Goal: Task Accomplishment & Management: Manage account settings

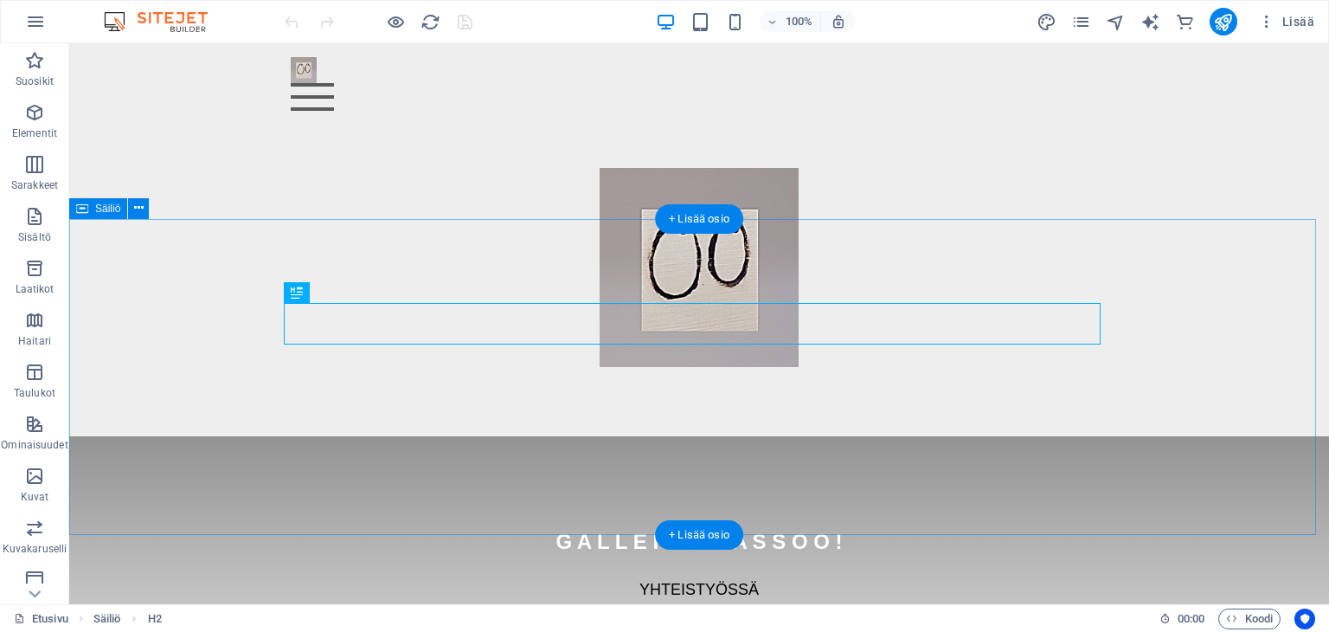
scroll to position [521, 0]
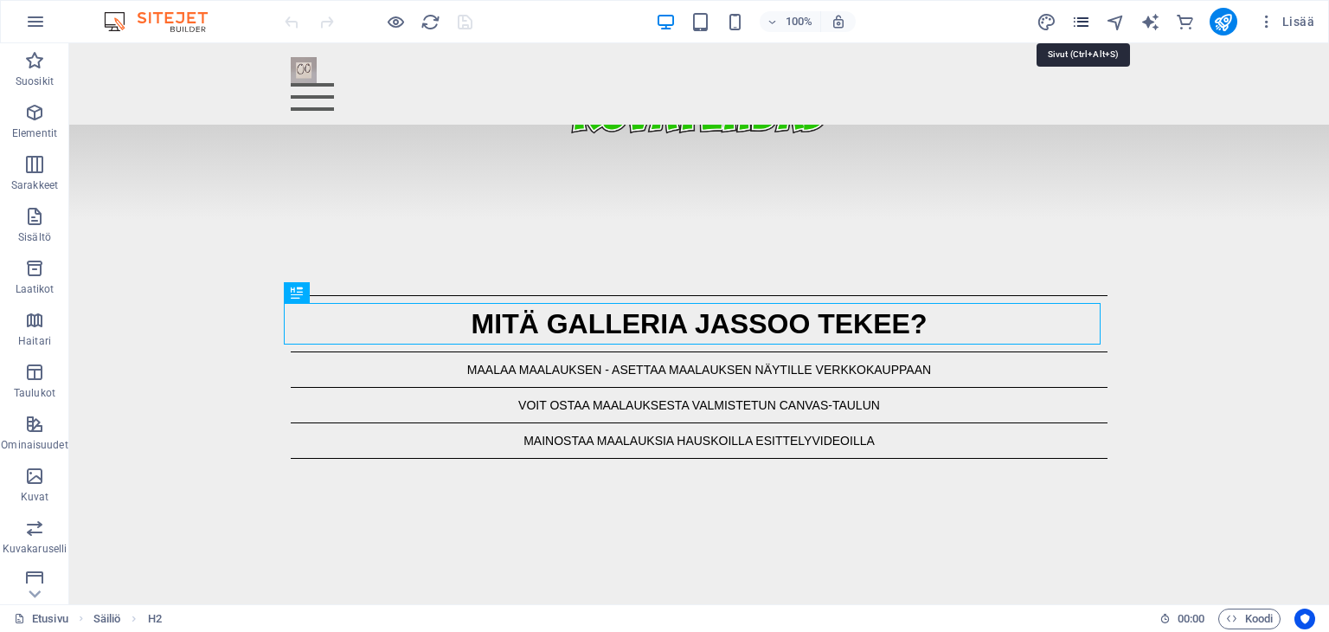
click at [1080, 22] on icon "pages" at bounding box center [1081, 22] width 20 height 20
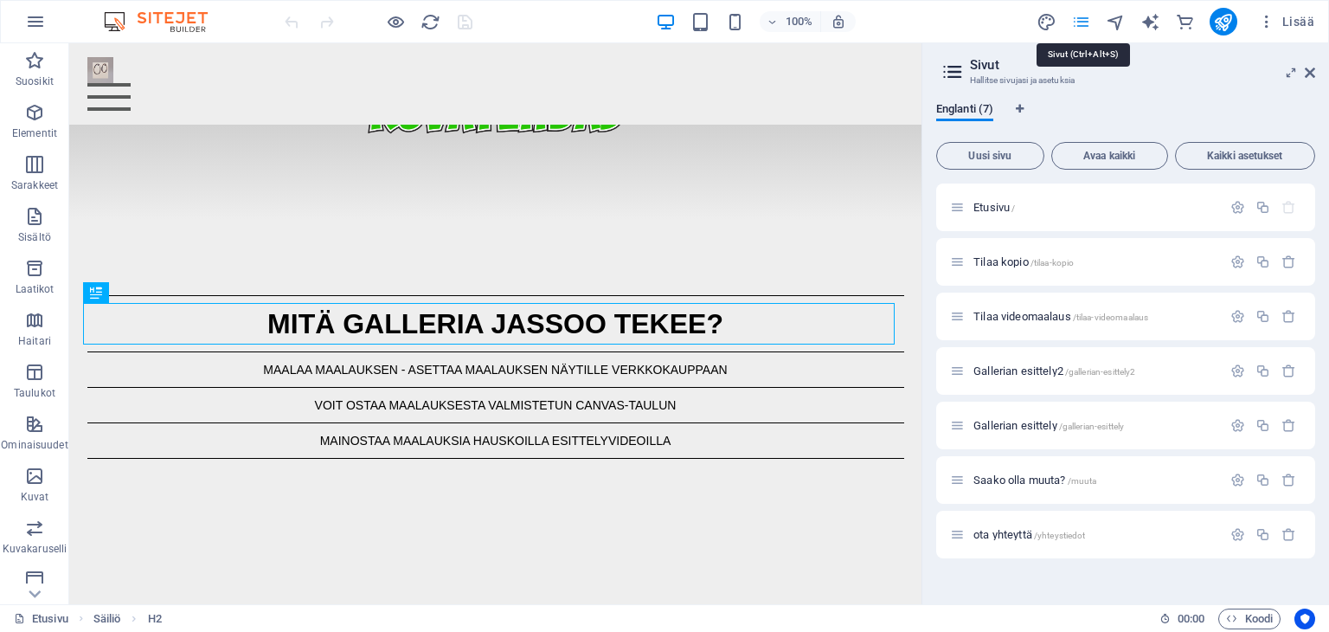
click at [1080, 17] on icon "pages" at bounding box center [1081, 22] width 20 height 20
click at [1298, 17] on span "Lisää" at bounding box center [1286, 21] width 56 height 17
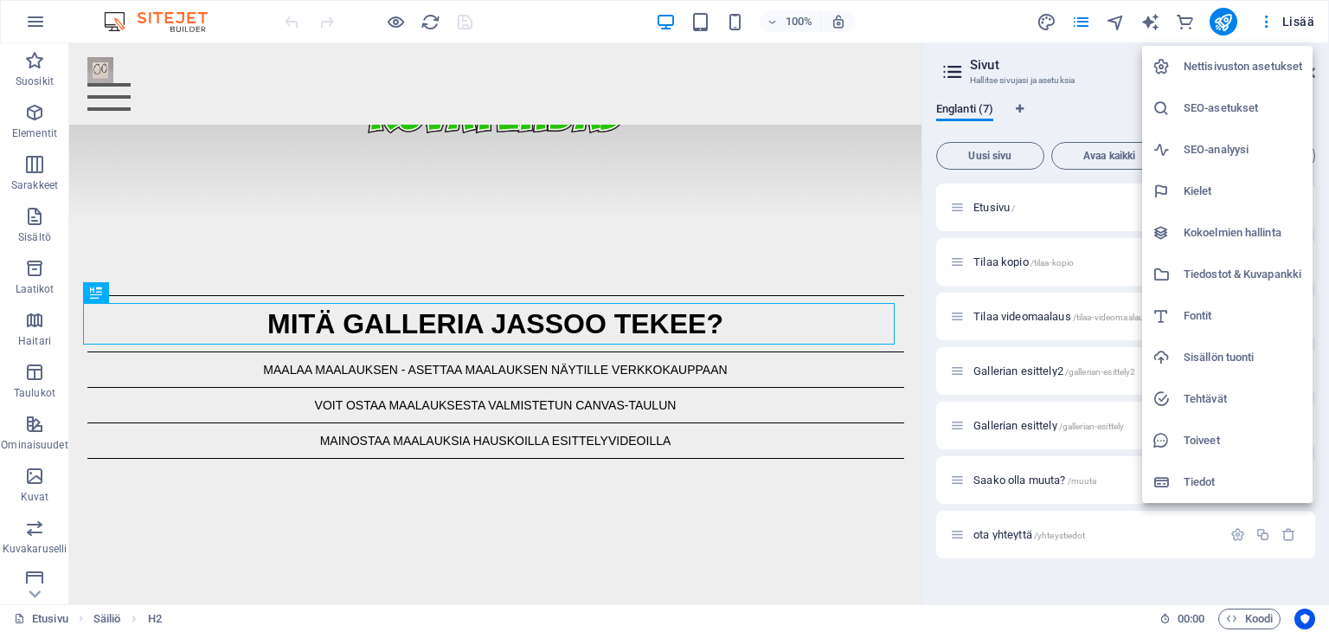
click at [1218, 62] on h6 "Nettisivuston asetukset" at bounding box center [1243, 66] width 119 height 21
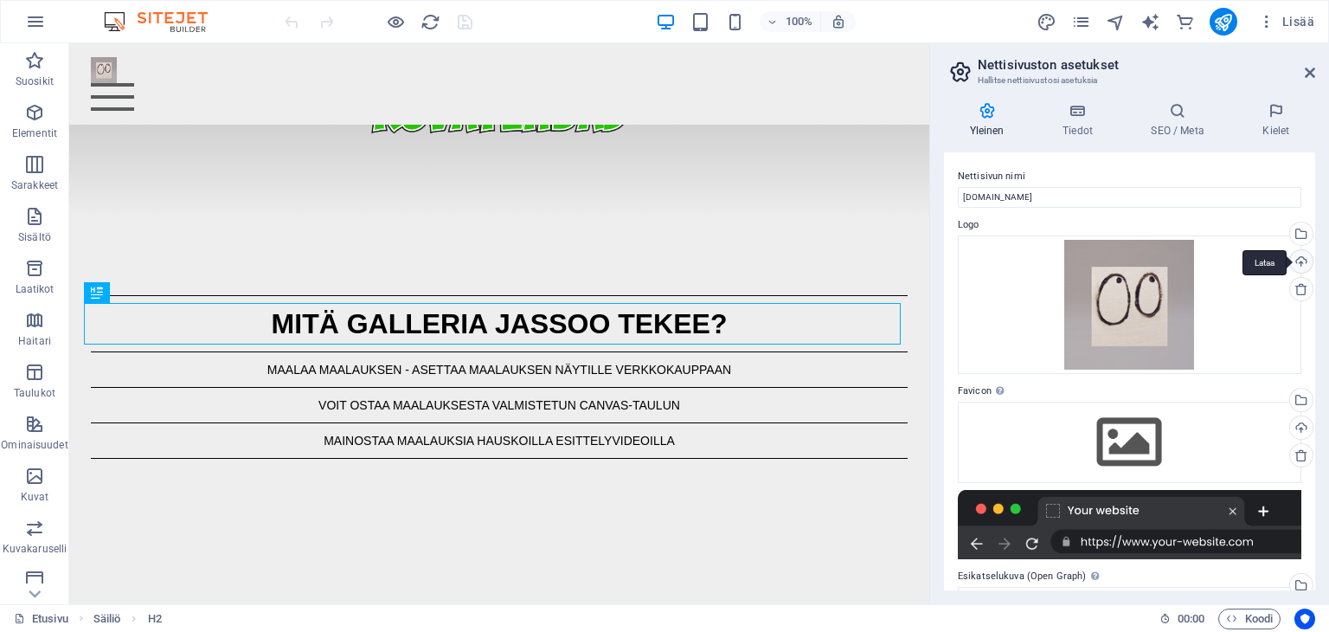
drag, startPoint x: 1315, startPoint y: 177, endPoint x: 1308, endPoint y: 274, distance: 97.2
click at [1308, 274] on div "Yleinen Tiedot SEO / Meta Kielet Nettisivun nimi [DOMAIN_NAME] Logo Vedä tiedos…" at bounding box center [1129, 346] width 399 height 516
click at [1076, 112] on icon at bounding box center [1077, 110] width 81 height 17
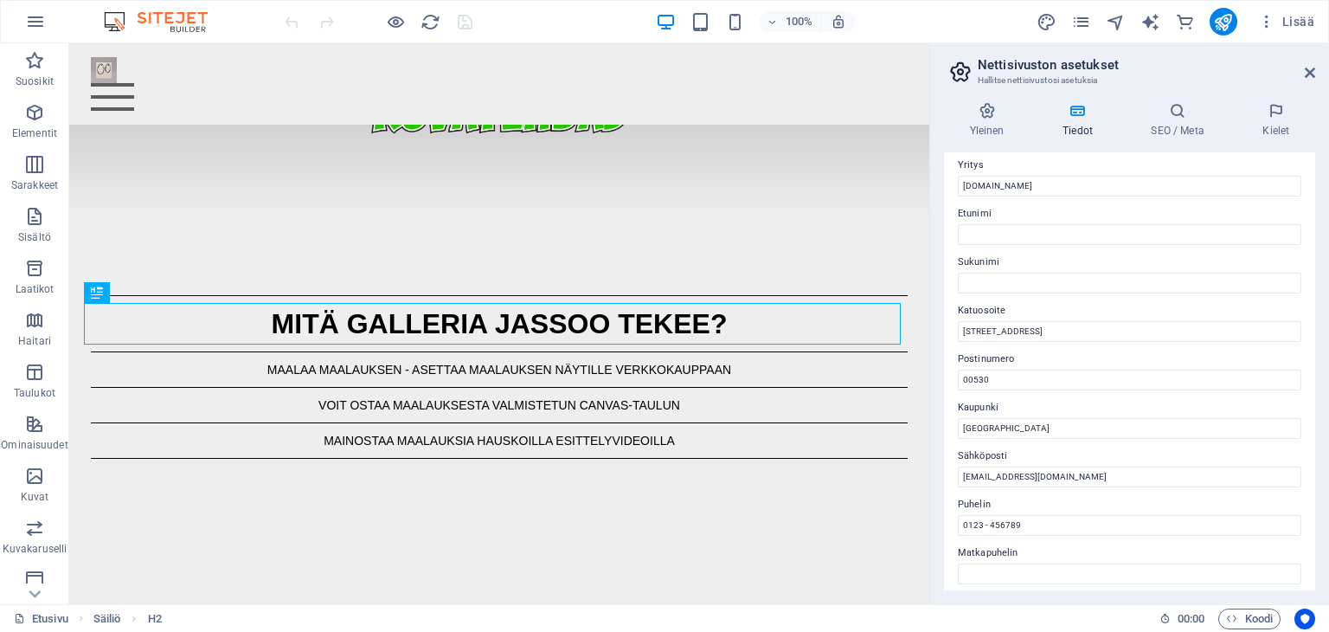
scroll to position [0, 0]
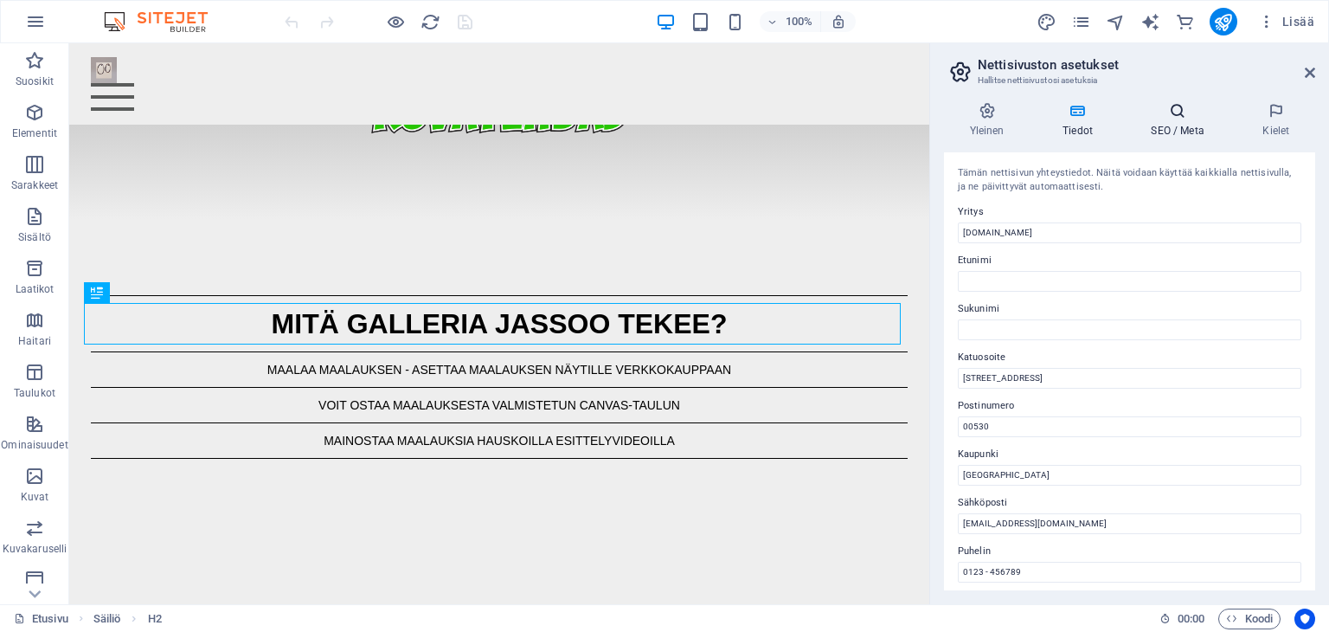
click at [1172, 120] on h4 "SEO / Meta" at bounding box center [1182, 120] width 112 height 36
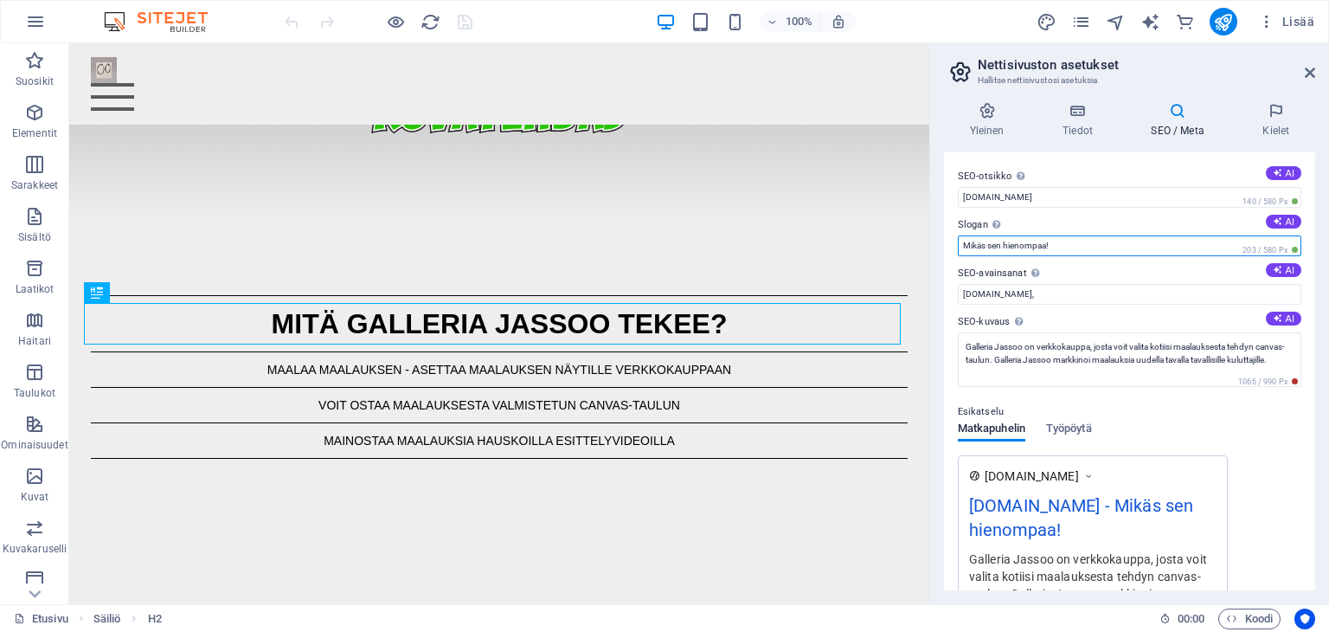
click at [1065, 247] on input "Mikäs sen hienompaa!" at bounding box center [1130, 245] width 344 height 21
click at [1010, 241] on input "Maalausten verkkokauppa" at bounding box center [1130, 245] width 344 height 21
type input "Tyylikäs verkkokauppa"
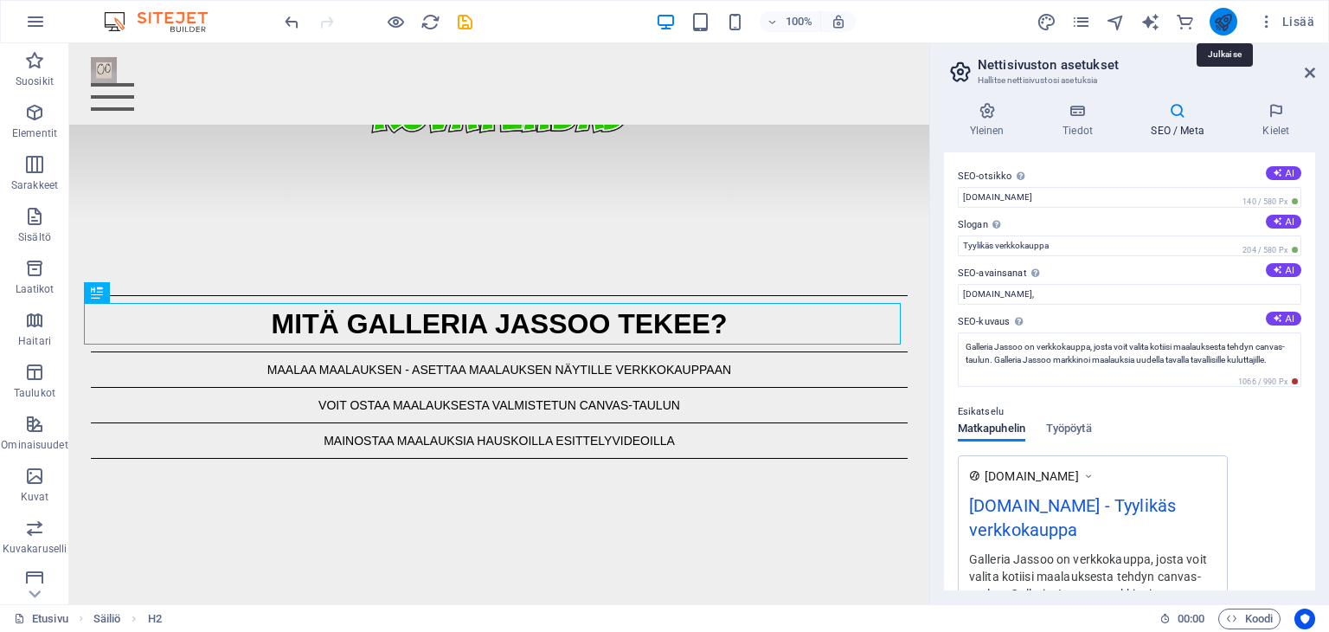
click at [1219, 29] on icon "publish" at bounding box center [1223, 22] width 20 height 20
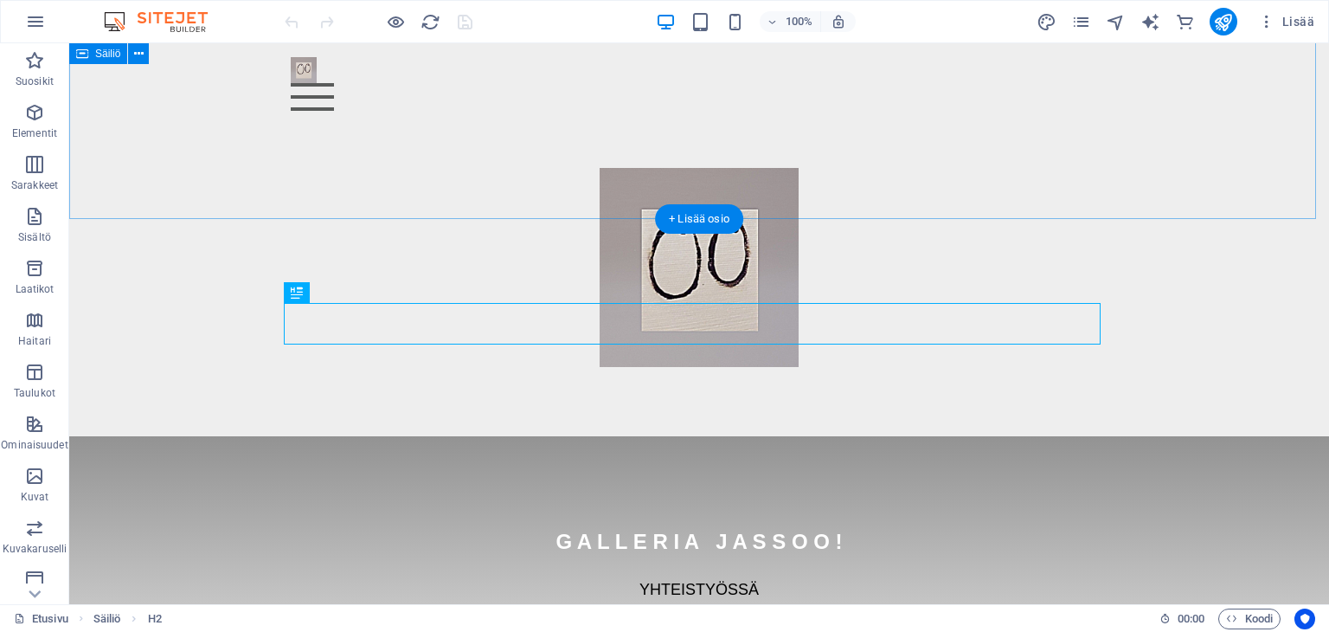
scroll to position [521, 0]
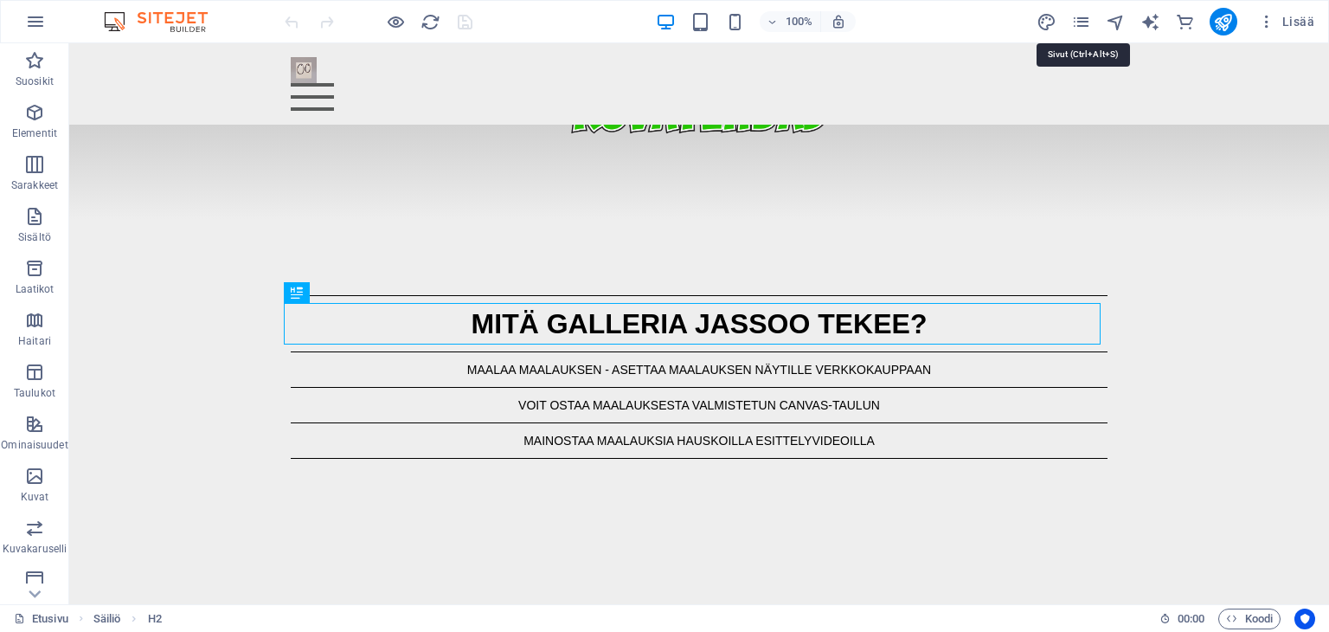
drag, startPoint x: 1080, startPoint y: 26, endPoint x: 1145, endPoint y: -5, distance: 72.0
click at [1145, 0] on html "galleriajassoo.fi Etusivu Suosikit Elementit Sarakkeet Sisältö Laatikot Haitari…" at bounding box center [664, 316] width 1329 height 632
click at [1294, 29] on span "Lisää" at bounding box center [1286, 21] width 56 height 17
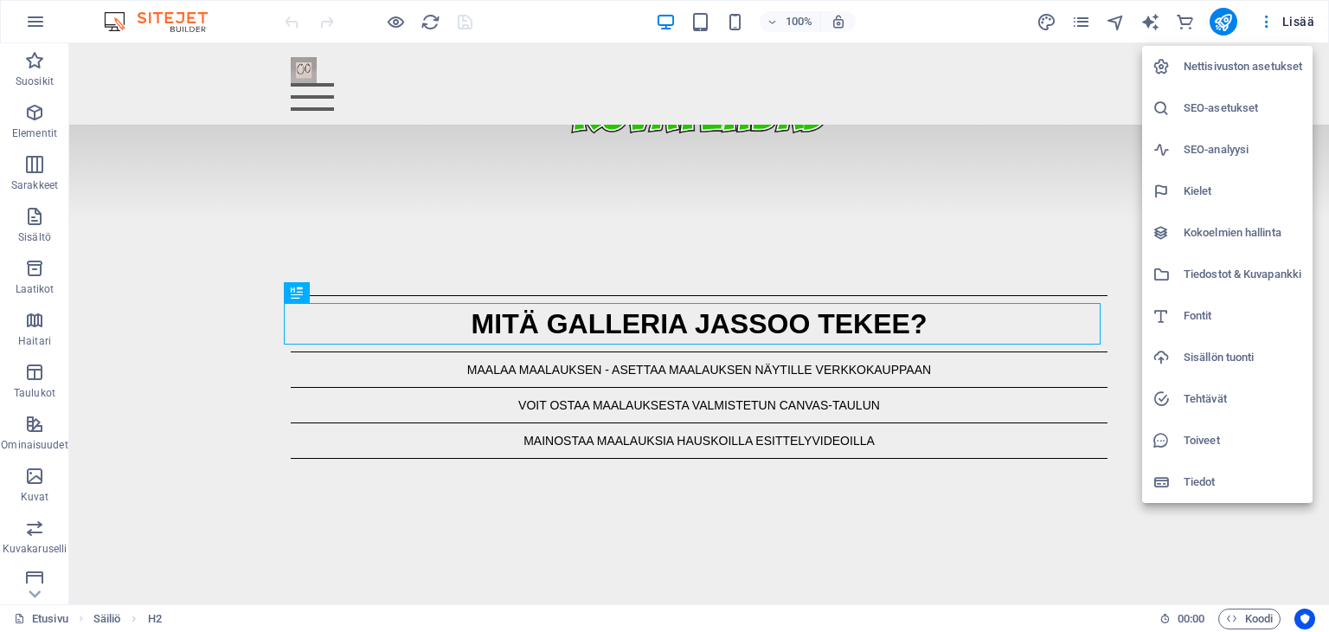
click at [1260, 65] on h6 "Nettisivuston asetukset" at bounding box center [1243, 66] width 119 height 21
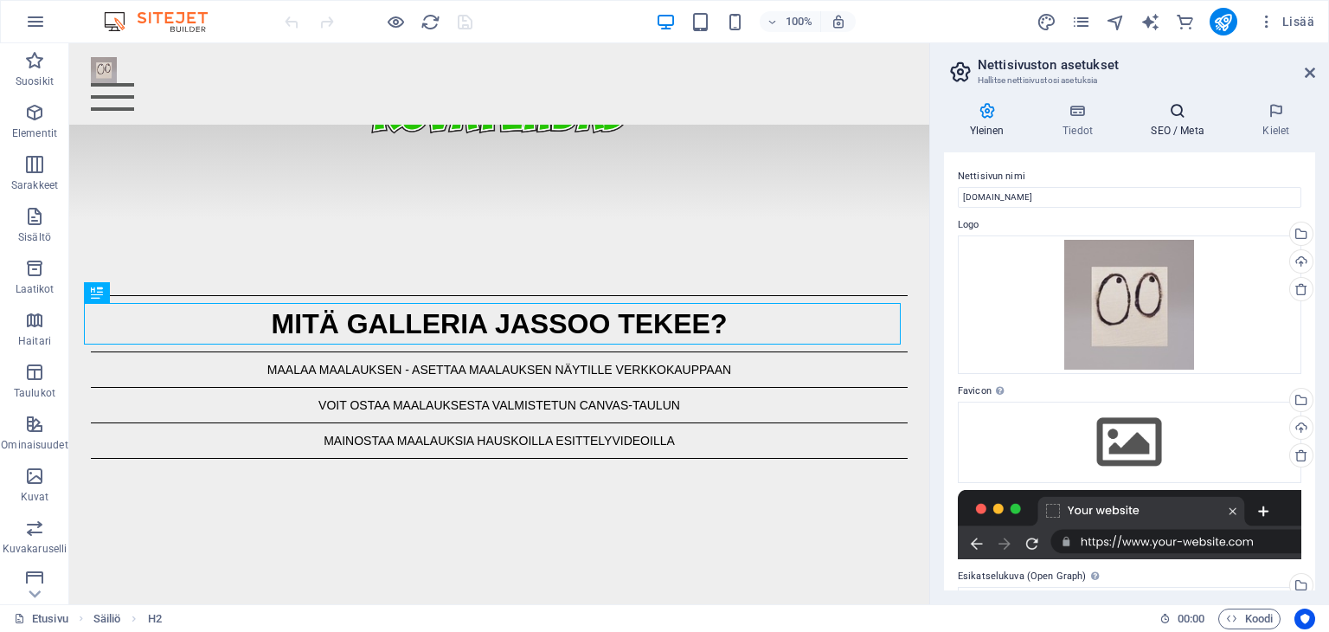
click at [1179, 129] on h4 "SEO / Meta" at bounding box center [1182, 120] width 112 height 36
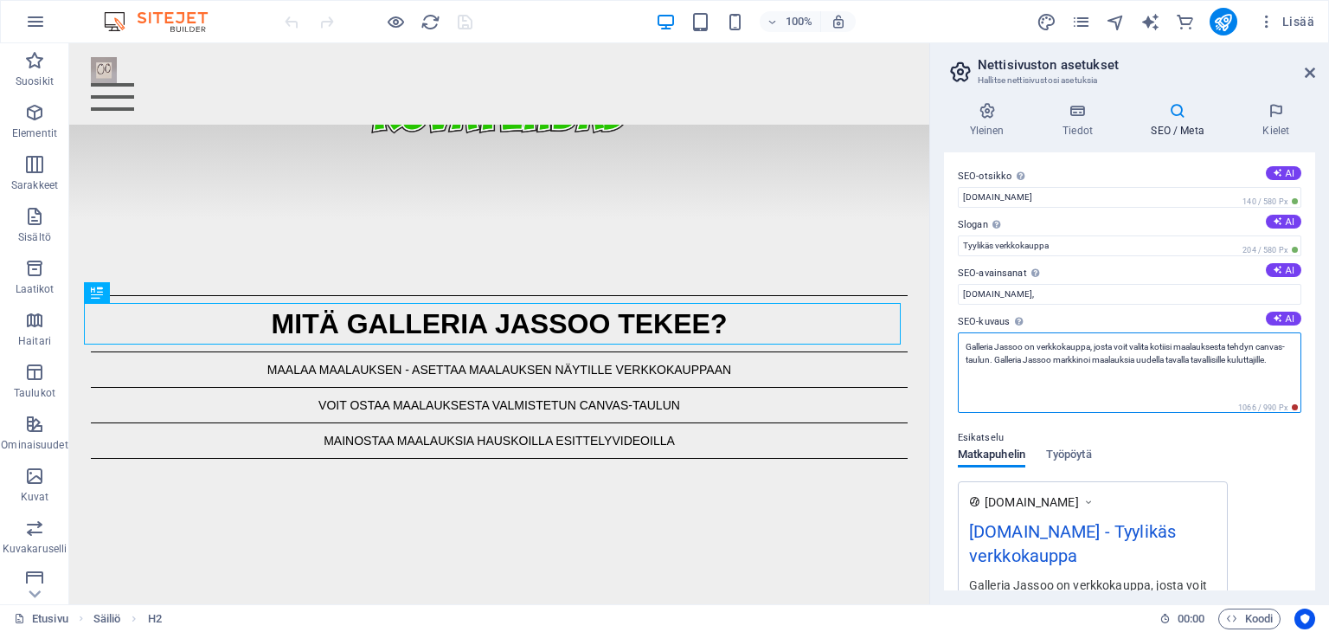
click at [1018, 375] on textarea "Galleria Jassoo on verkkokauppa, josta voit valita kotiisi maalauksesta tehdyn …" at bounding box center [1130, 372] width 344 height 80
click at [1156, 371] on textarea "Galleria Jassoo on verkkokauppa, josta voit valita kotiisi maalauksesta tehdyn …" at bounding box center [1130, 372] width 344 height 80
click at [1187, 371] on textarea "Galleria Jassoo on verkkokauppa, josta voit valita kotiisi maalauksesta tehdyn …" at bounding box center [1130, 372] width 344 height 80
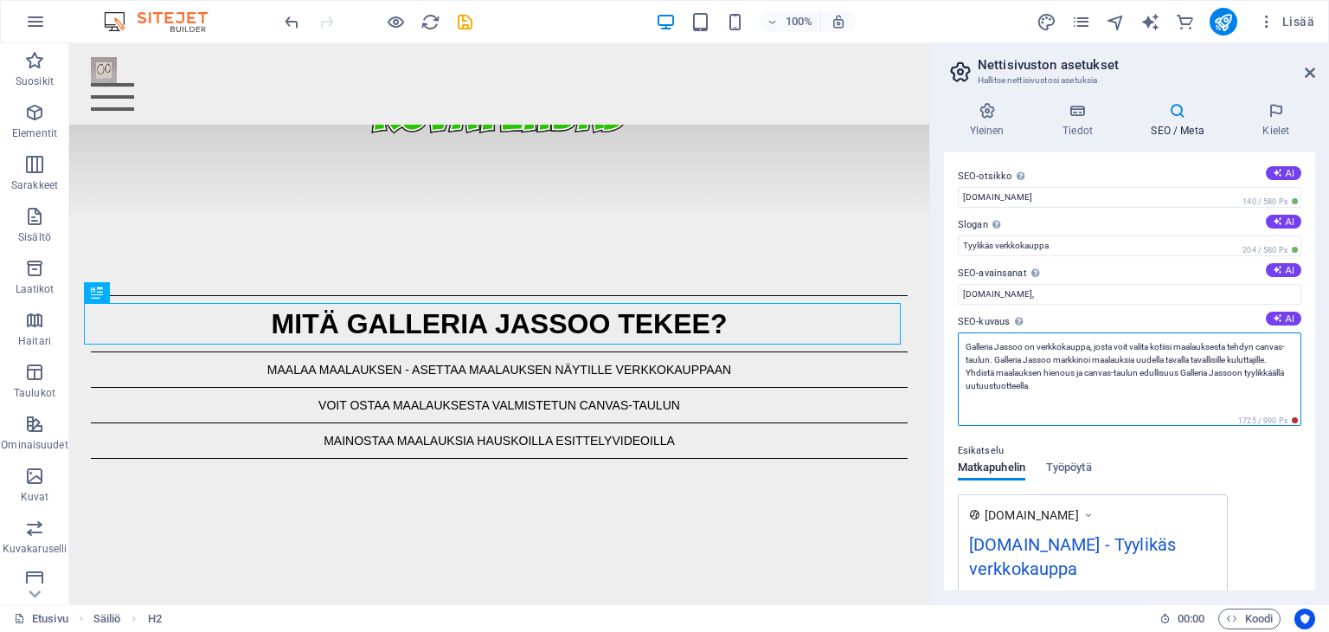
click at [1008, 373] on textarea "Galleria Jassoo on verkkokauppa, josta voit valita kotiisi maalauksesta tehdyn …" at bounding box center [1130, 378] width 344 height 93
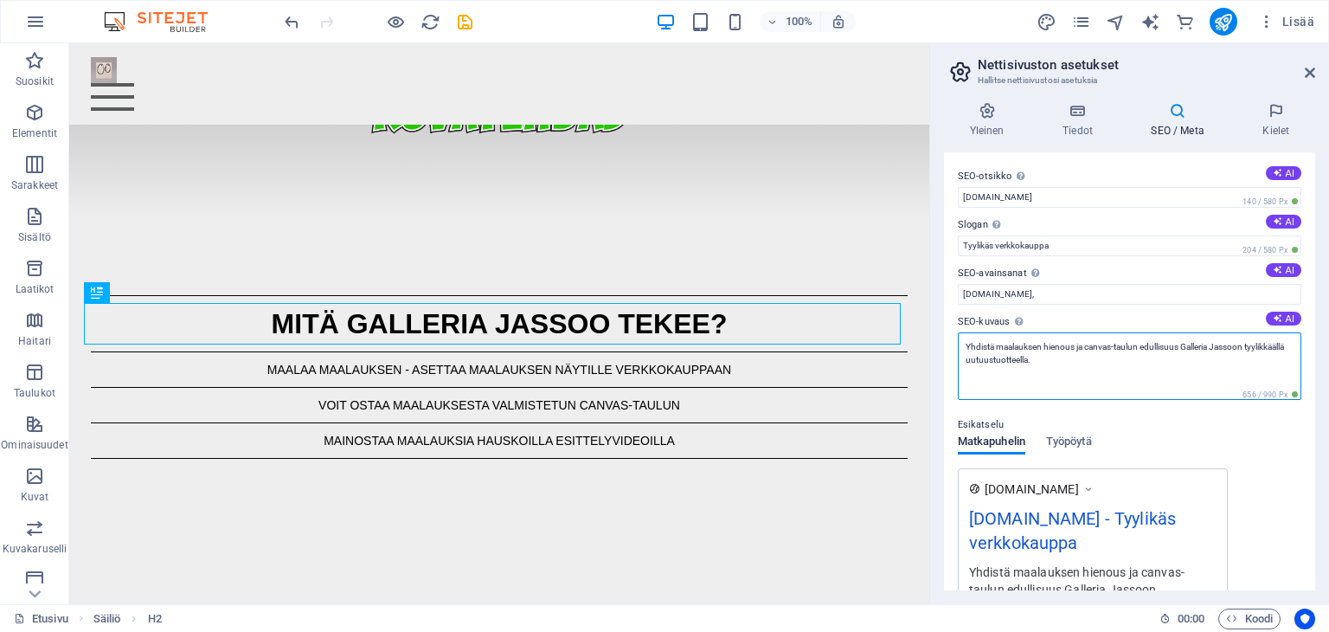
click at [1076, 355] on textarea "Yhdistä maalauksen hienous ja canvas-taulun edullisuus Galleria Jassoon tyylikk…" at bounding box center [1130, 365] width 344 height 67
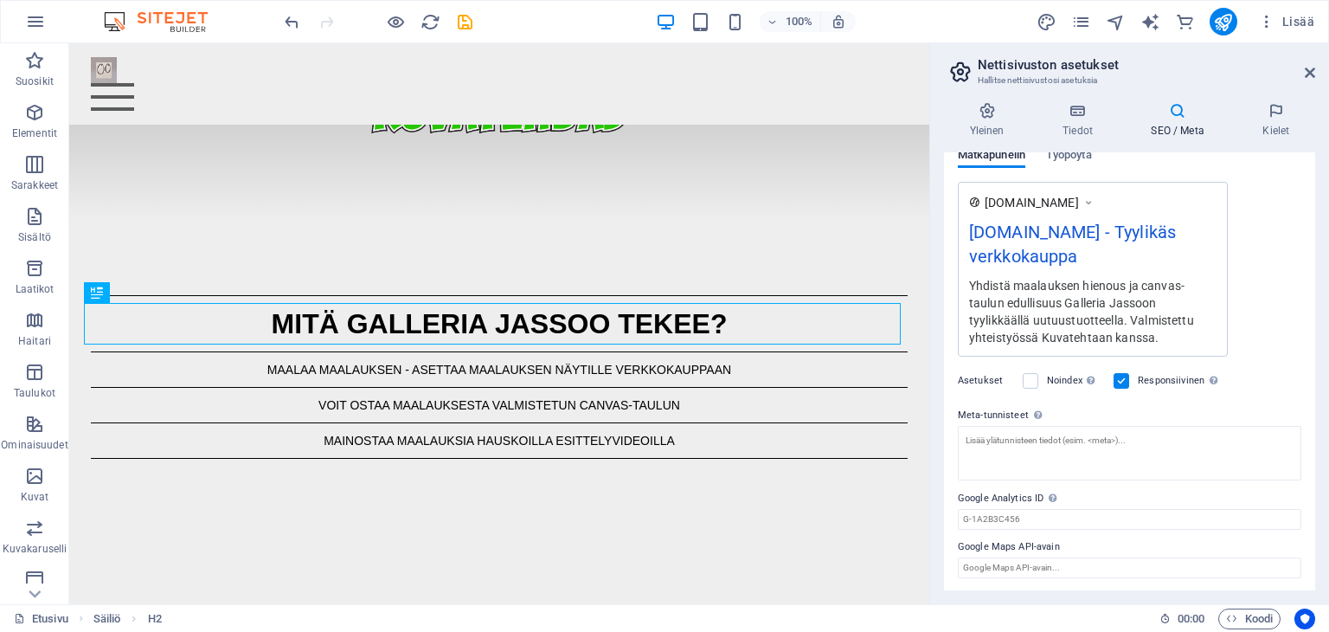
scroll to position [273, 0]
click at [1159, 337] on div "Yhdistä maalauksen hienous ja canvas-taulun edullisuus Galleria Jassoon tyylikk…" at bounding box center [1092, 311] width 247 height 70
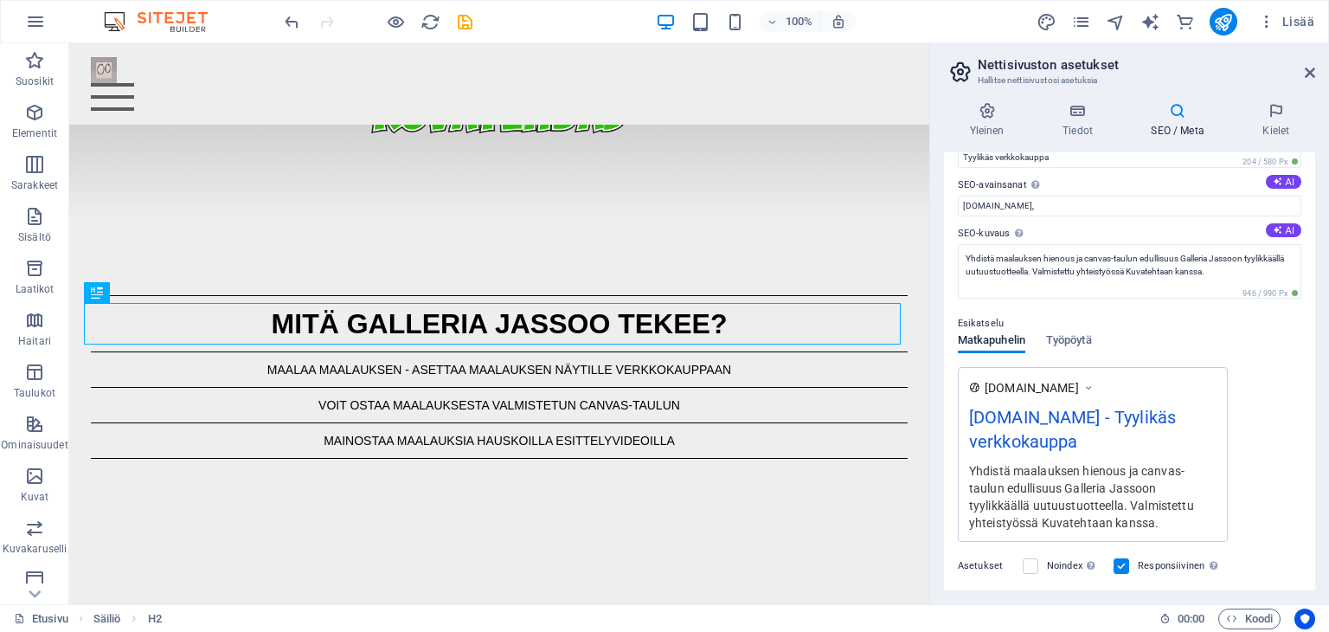
scroll to position [82, 0]
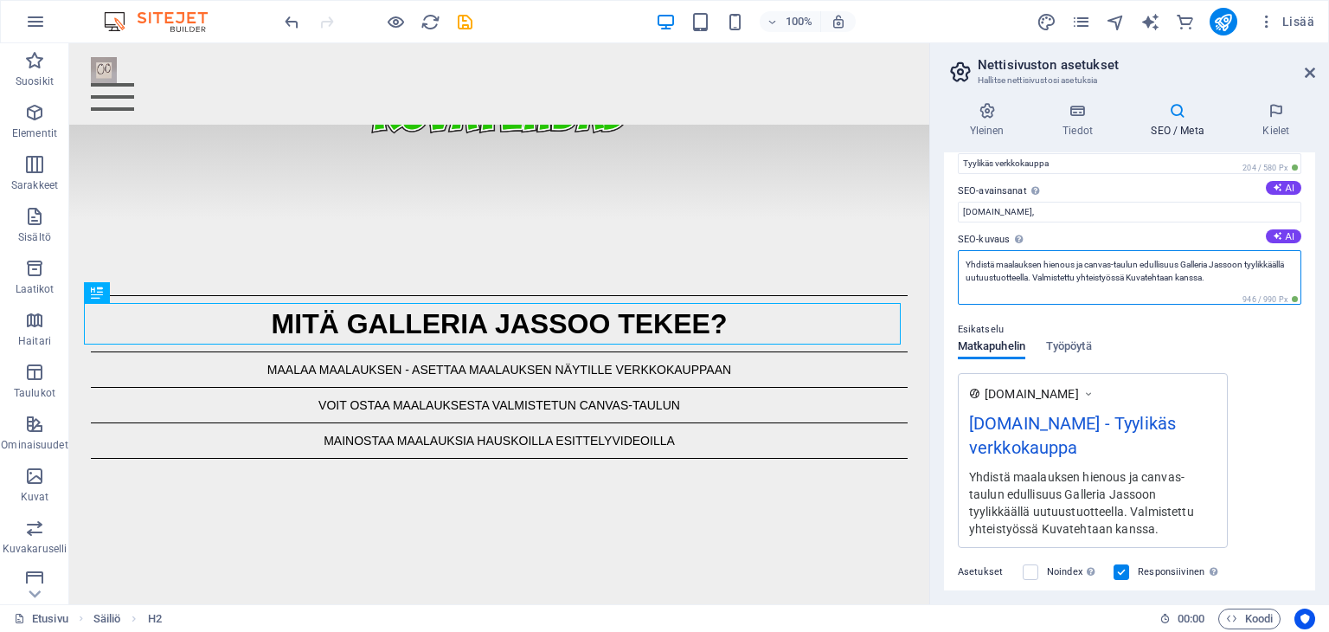
click at [1258, 278] on textarea "Yhdistä maalauksen hienous ja canvas-taulun edullisuus Galleria Jassoon tyylikk…" at bounding box center [1130, 277] width 344 height 55
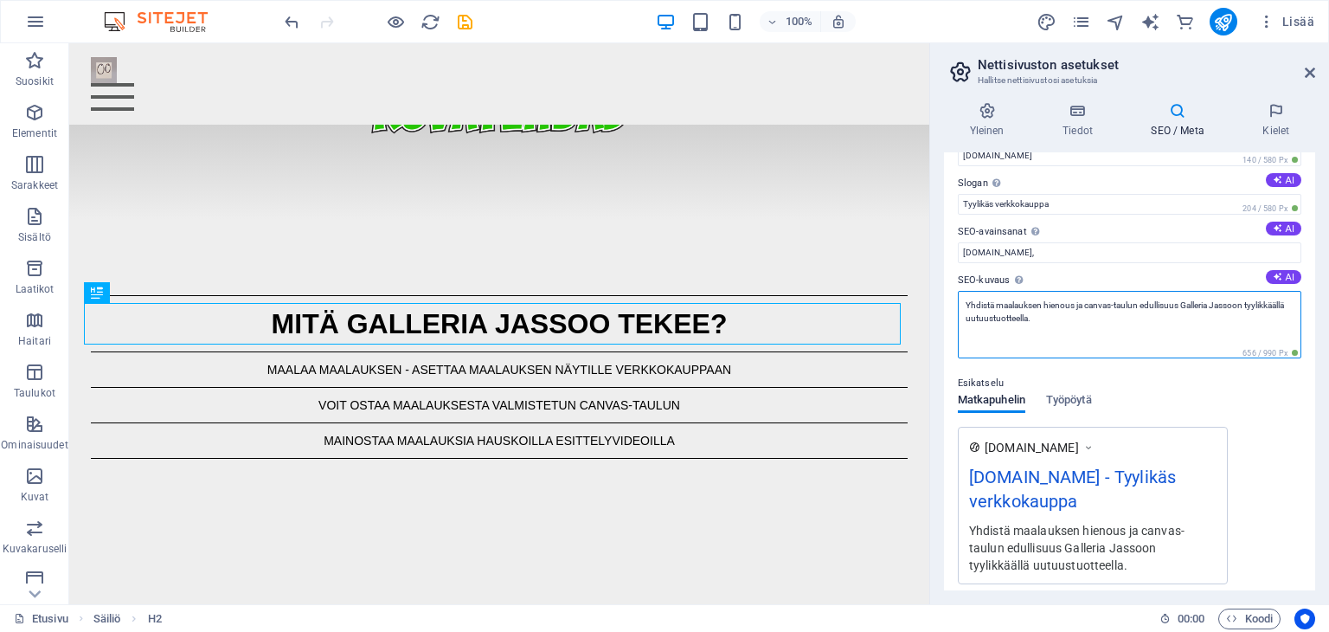
scroll to position [0, 0]
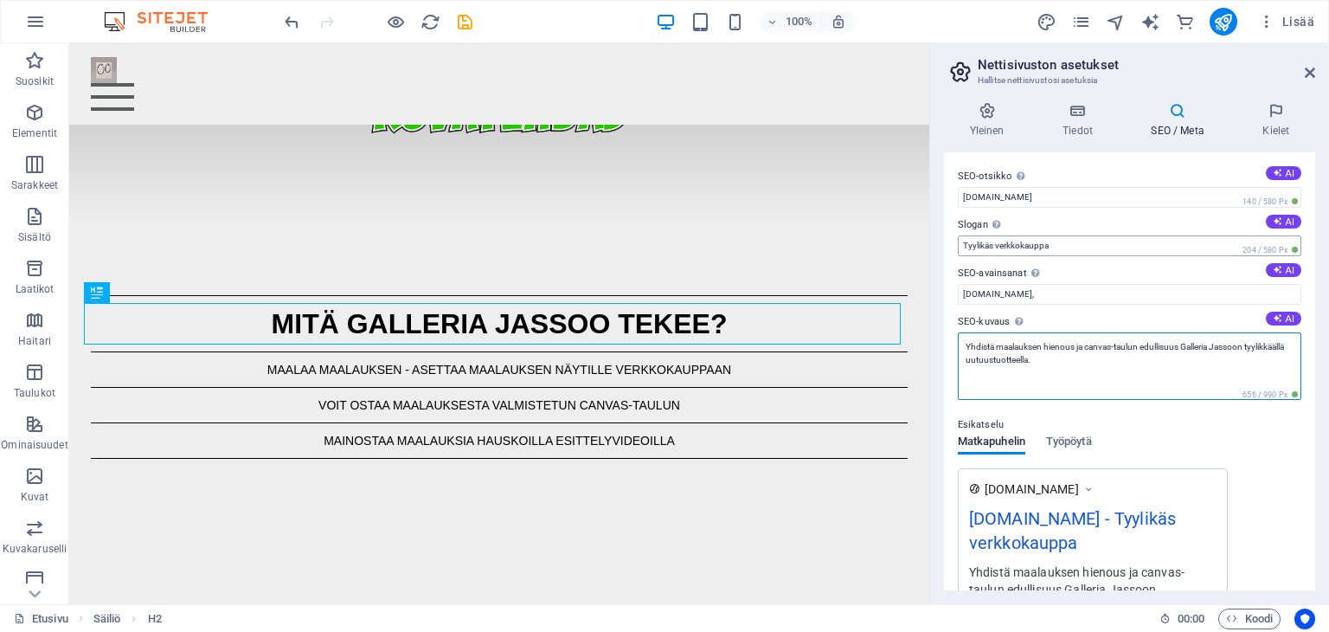
type textarea "Yhdistä maalauksen hienous ja canvas-taulun edullisuus Galleria Jassoon tyylikk…"
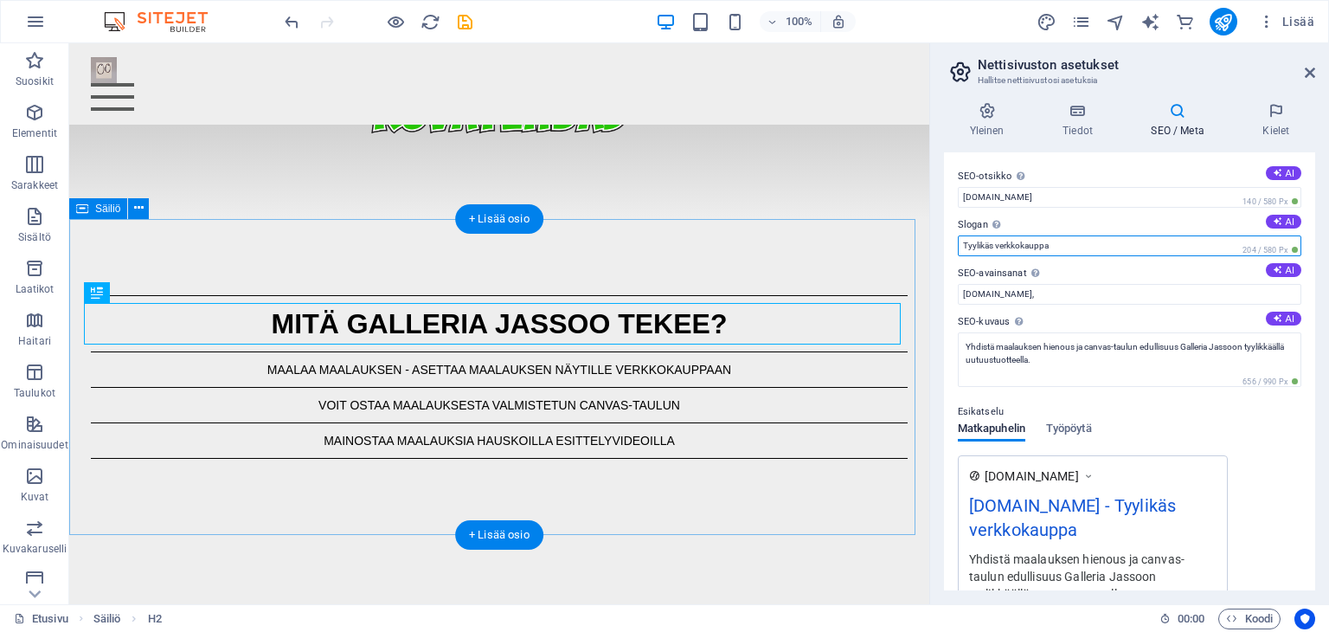
drag, startPoint x: 1173, startPoint y: 286, endPoint x: 838, endPoint y: 278, distance: 335.0
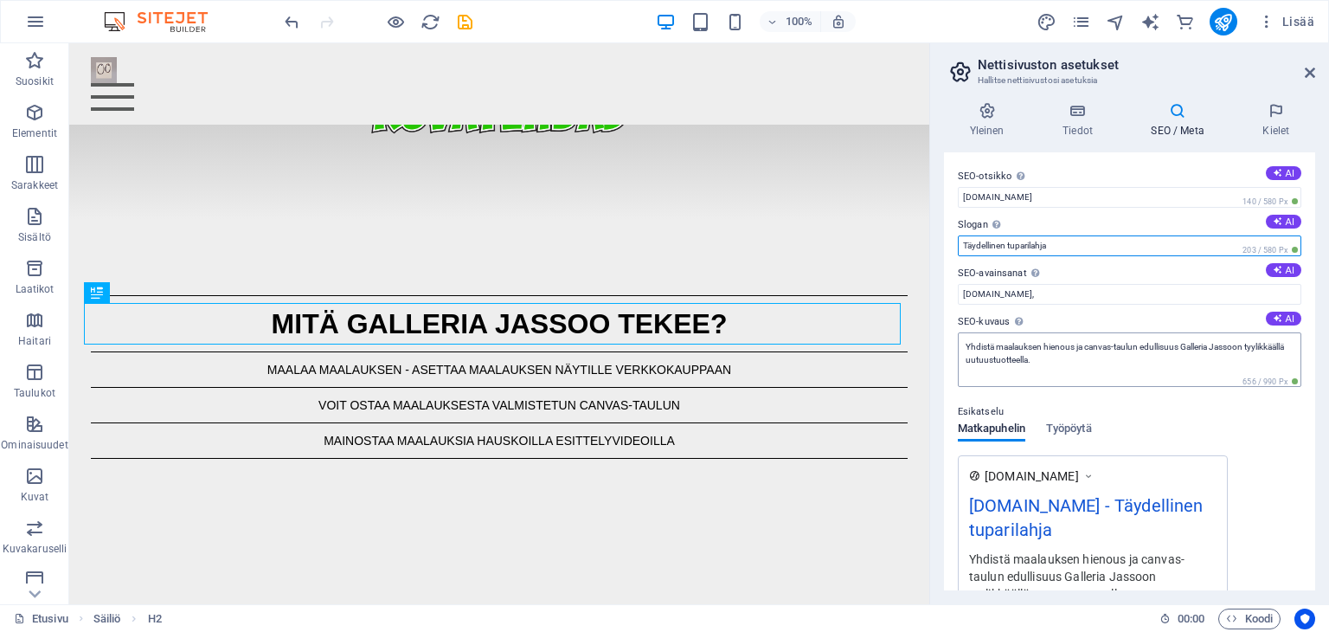
type input "Täydellinen tuparilahja"
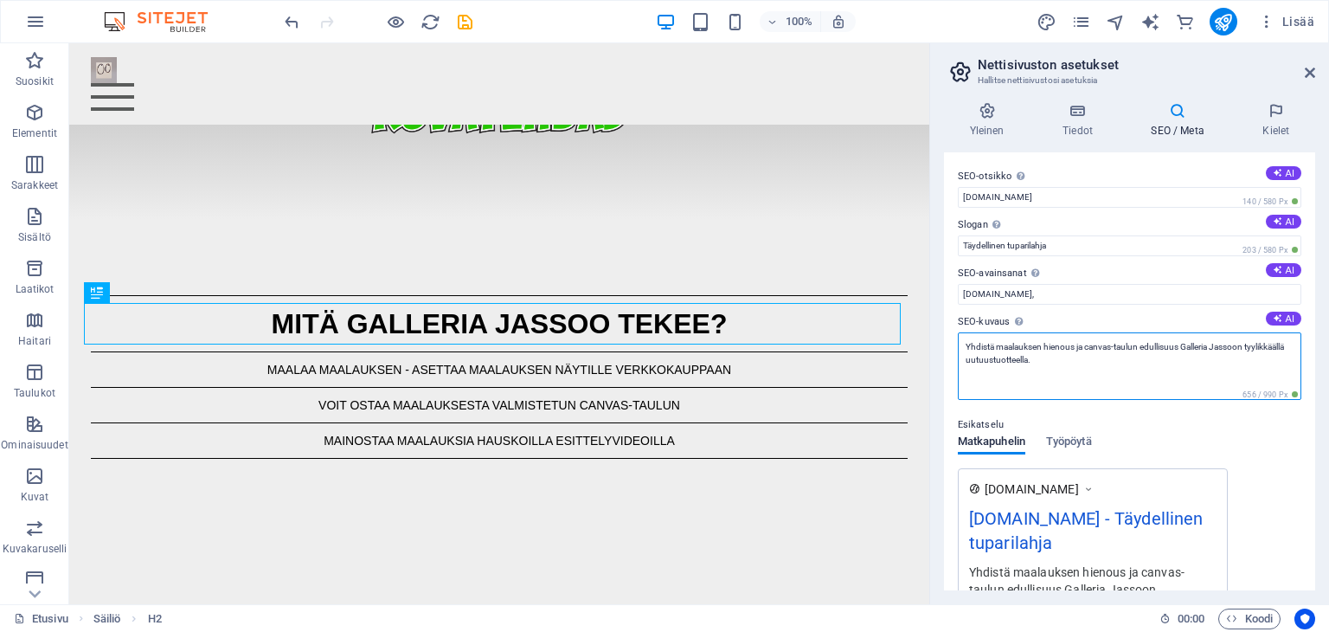
click at [1076, 357] on textarea "Yhdistä maalauksen hienous ja canvas-taulun edullisuus Galleria Jassoon tyylikk…" at bounding box center [1130, 365] width 344 height 67
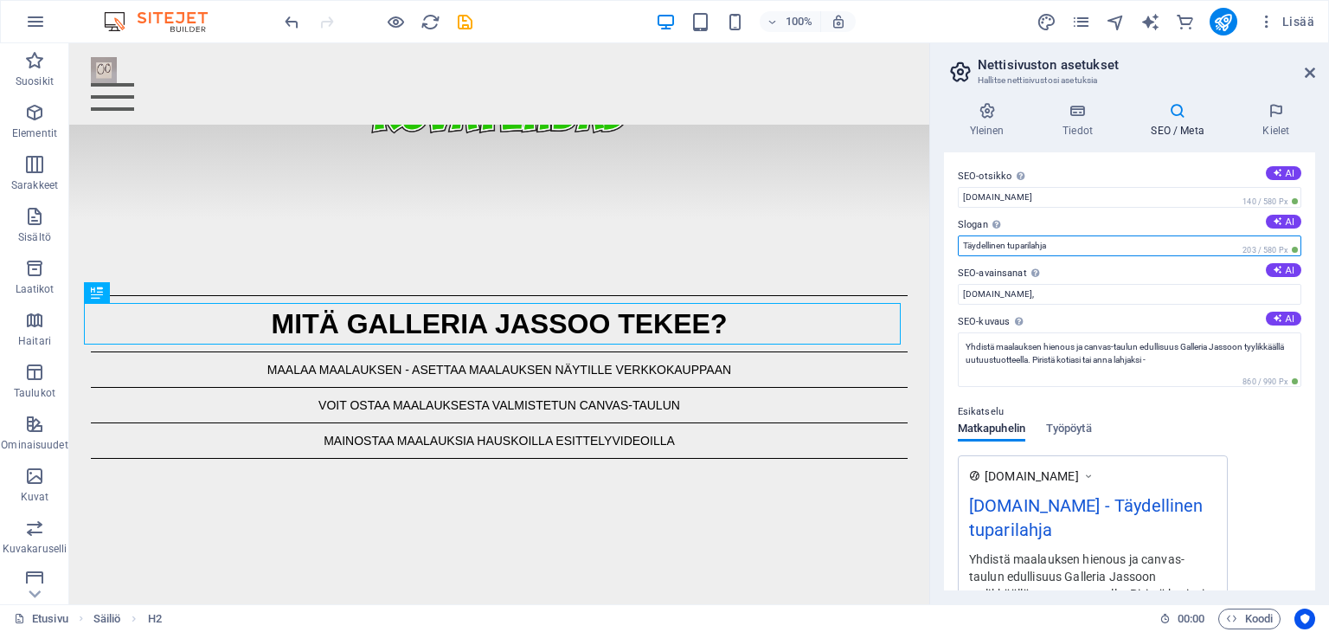
click at [1056, 238] on input "Täydellinen tuparilahja" at bounding box center [1130, 245] width 344 height 21
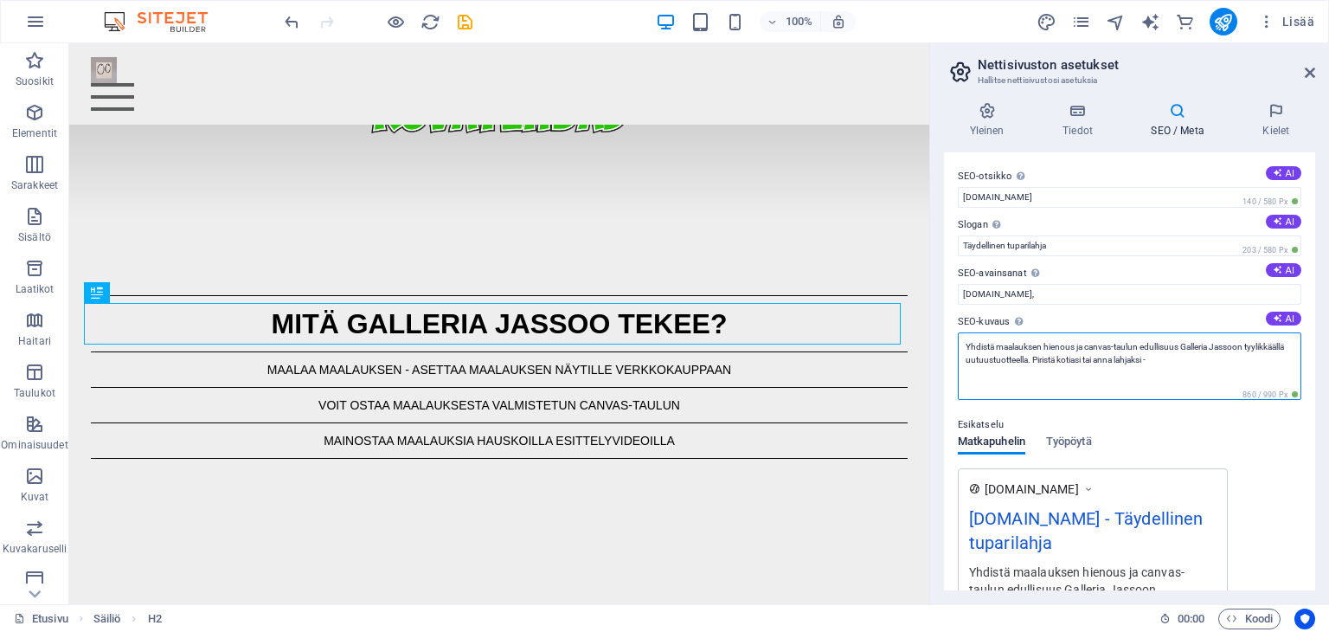
click at [1211, 358] on textarea "Yhdistä maalauksen hienous ja canvas-taulun edullisuus Galleria Jassoon tyylikk…" at bounding box center [1130, 365] width 344 height 67
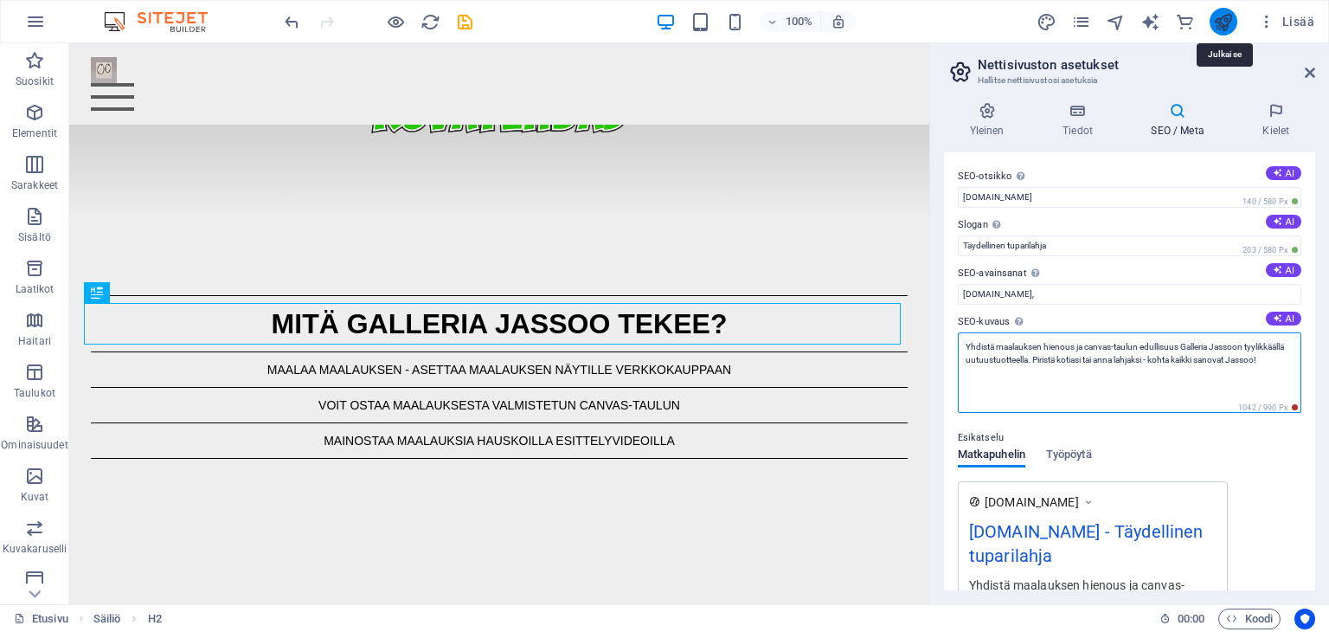
type textarea "Yhdistä maalauksen hienous ja canvas-taulun edullisuus Galleria Jassoon tyylikk…"
click at [1224, 21] on icon "publish" at bounding box center [1223, 22] width 20 height 20
